Goal: Navigation & Orientation: Find specific page/section

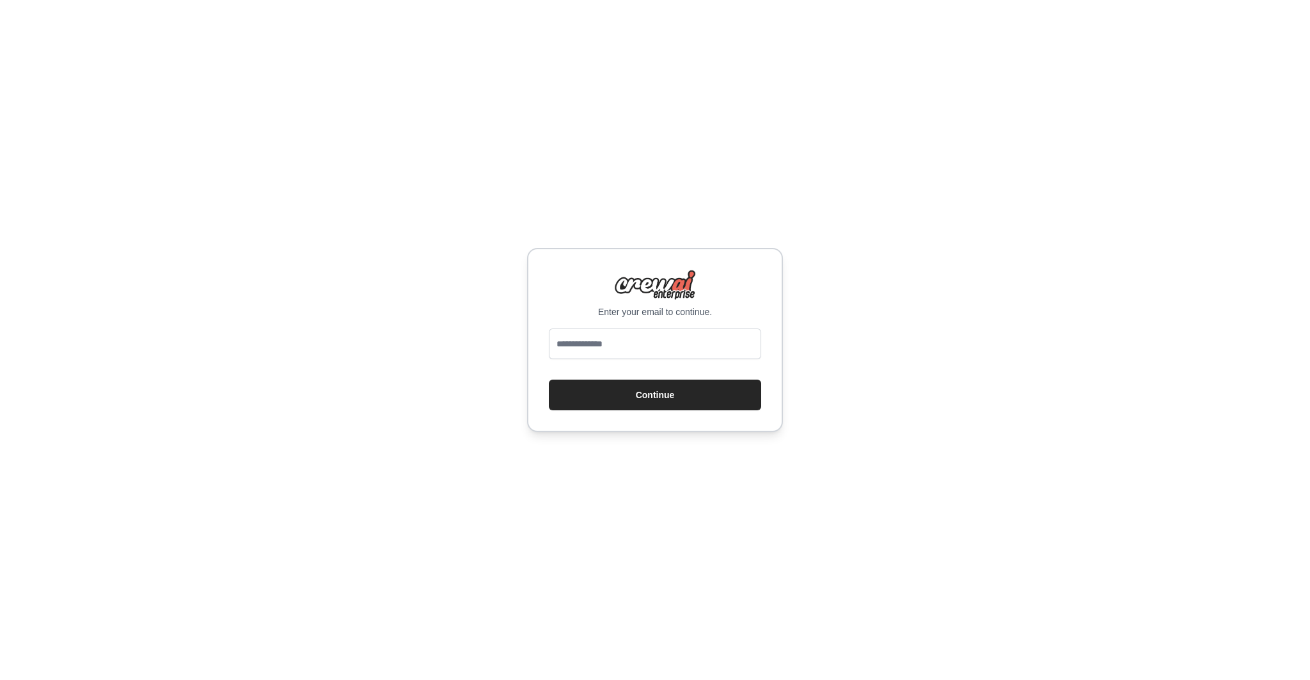
type input "**********"
click at [650, 407] on button "Continue" at bounding box center [655, 395] width 212 height 31
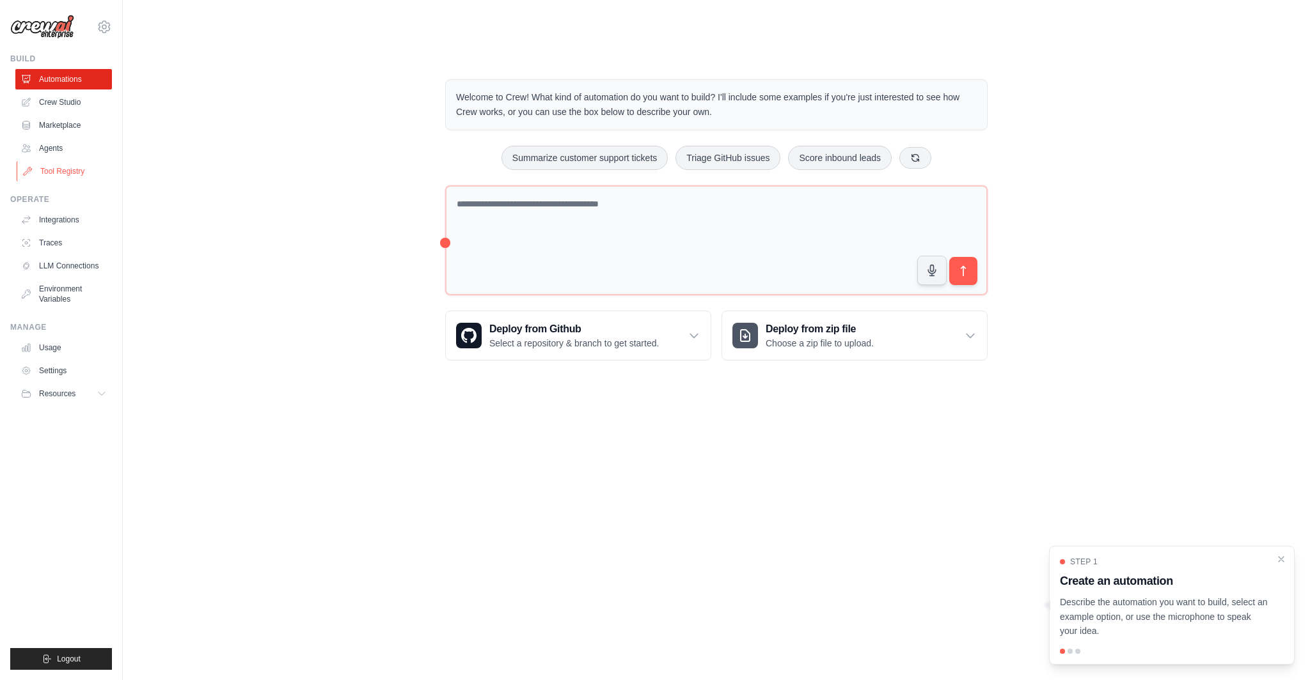
click at [56, 169] on link "Tool Registry" at bounding box center [65, 171] width 97 height 20
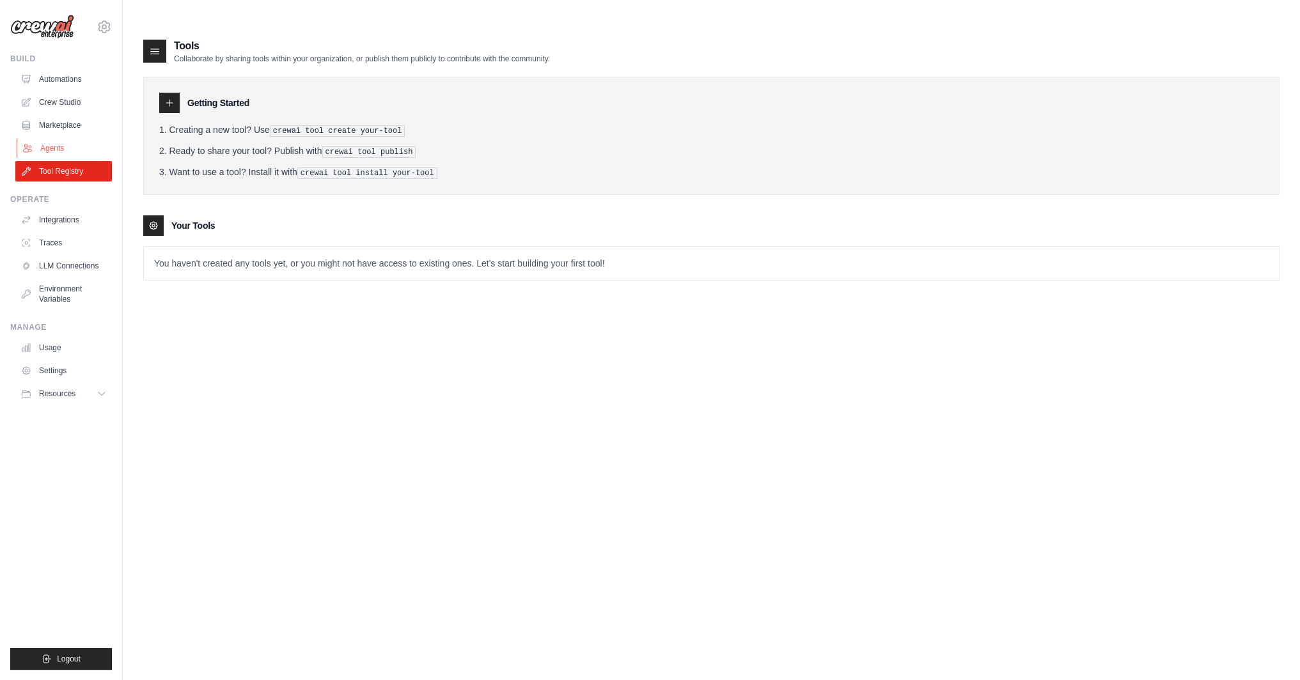
click at [49, 146] on link "Agents" at bounding box center [65, 148] width 97 height 20
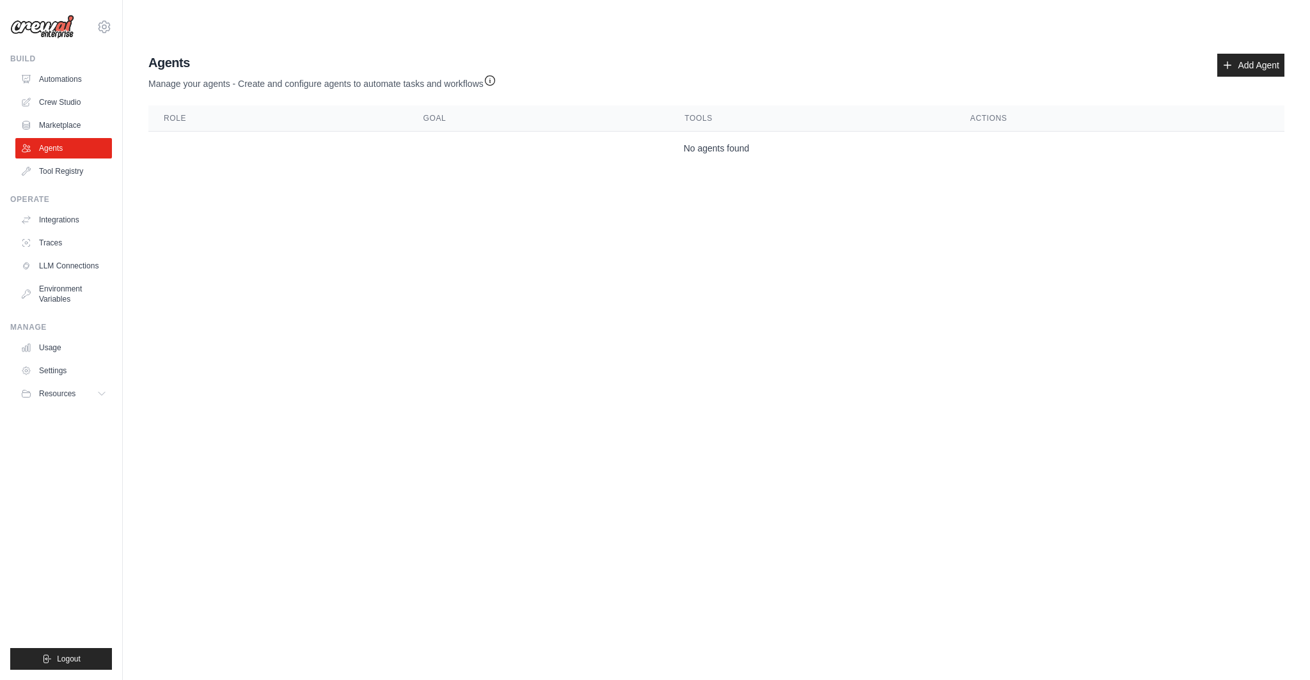
click at [53, 24] on img at bounding box center [42, 27] width 64 height 24
click at [102, 25] on icon at bounding box center [104, 26] width 15 height 15
